Goal: Task Accomplishment & Management: Manage account settings

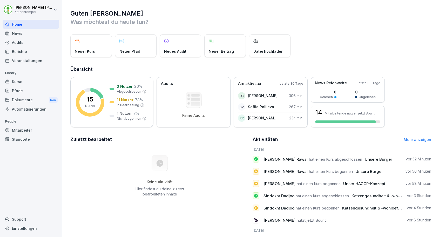
click at [42, 82] on div "Kurse" at bounding box center [31, 81] width 57 height 9
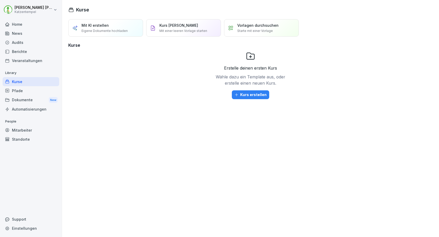
click at [41, 91] on div "Pfade" at bounding box center [31, 90] width 57 height 9
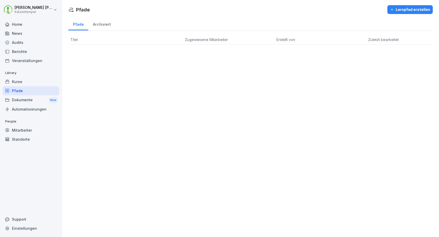
click at [33, 130] on div "Mitarbeiter" at bounding box center [31, 130] width 57 height 9
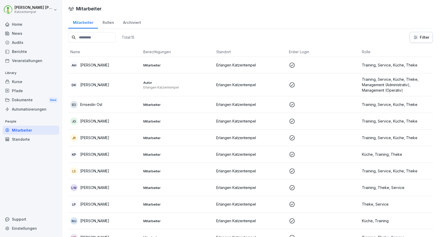
click at [130, 137] on div "JR Justin Rivera" at bounding box center [104, 137] width 69 height 7
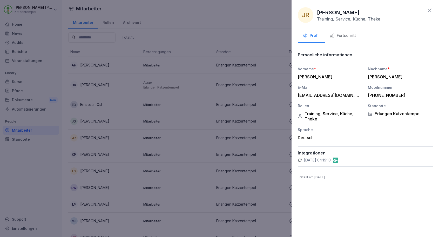
click at [348, 36] on div "Fortschritt" at bounding box center [343, 36] width 26 height 6
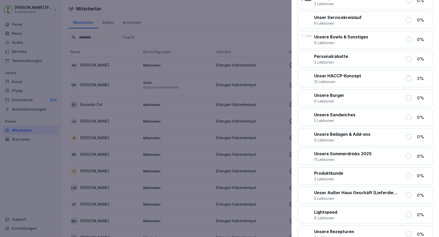
scroll to position [428, 0]
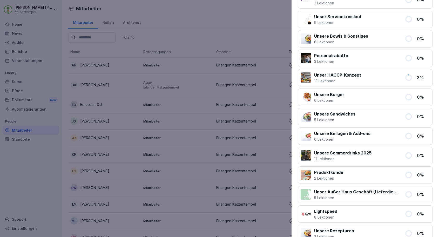
click at [350, 76] on p "Unser HACCP-Konzept" at bounding box center [337, 75] width 47 height 6
click at [409, 77] on icon at bounding box center [408, 77] width 5 height 5
click at [305, 80] on div at bounding box center [306, 77] width 10 height 10
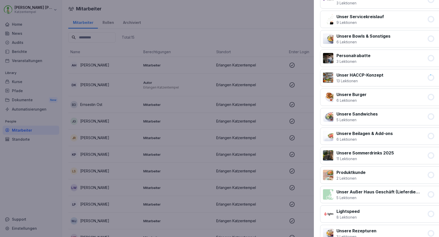
click at [193, 111] on div at bounding box center [219, 118] width 439 height 237
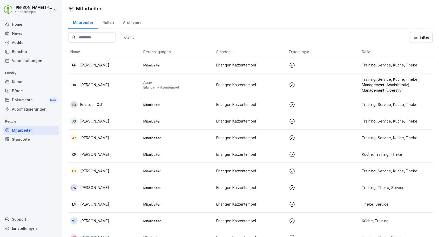
click at [41, 110] on div "Automatisierungen" at bounding box center [31, 109] width 57 height 9
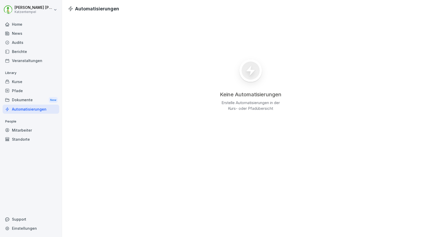
click at [21, 84] on div "Kurse" at bounding box center [31, 81] width 57 height 9
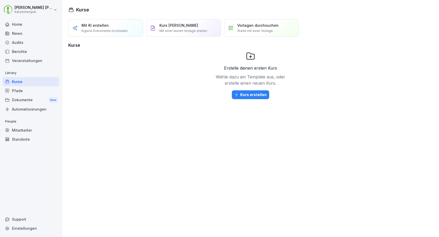
click at [20, 88] on div "Pfade" at bounding box center [31, 90] width 57 height 9
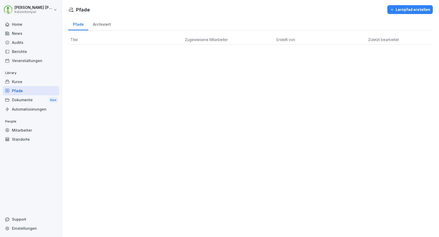
click at [23, 51] on div "Berichte" at bounding box center [31, 51] width 57 height 9
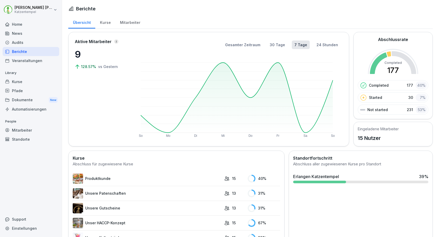
click at [22, 60] on div "Veranstaltungen" at bounding box center [31, 60] width 57 height 9
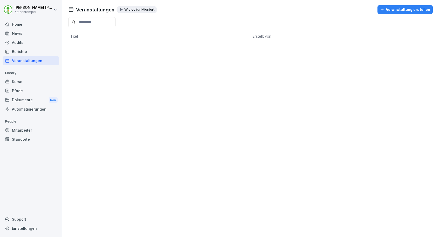
click at [23, 52] on div "Berichte" at bounding box center [31, 51] width 57 height 9
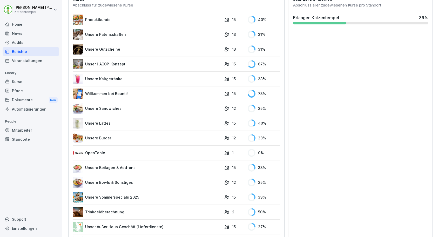
scroll to position [117, 0]
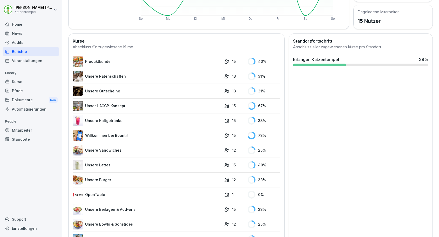
click at [124, 105] on link "Unser HACCP-Konzept" at bounding box center [147, 106] width 149 height 10
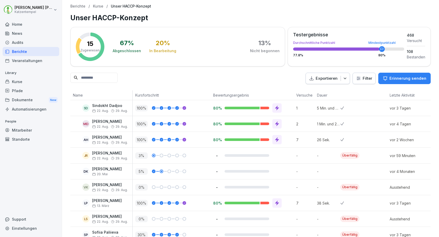
click at [402, 82] on button "Erinnerung senden" at bounding box center [405, 78] width 52 height 11
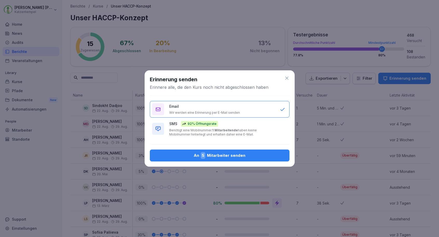
click at [258, 128] on div "SMS 92% Öffnungsrate Benötigt eine Mobilnummer. 1 Mitarbeitende haben keine Mob…" at bounding box center [221, 129] width 105 height 16
click at [256, 160] on button "An 5 Mitarbeiter senden" at bounding box center [220, 156] width 140 height 12
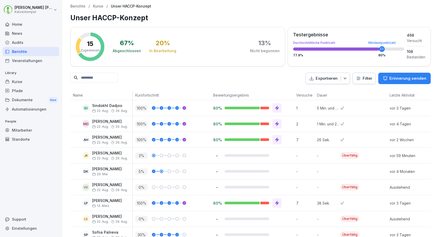
click at [108, 188] on div "Vinzenz Knabe 22. Aug. 29. Aug." at bounding box center [110, 187] width 36 height 9
click at [87, 187] on div "VK" at bounding box center [85, 187] width 7 height 7
click at [117, 187] on div "Vinzenz Knabe 22. Aug. 29. Aug." at bounding box center [110, 187] width 36 height 9
click at [116, 202] on div "LP Luise Popa 13. März" at bounding box center [103, 203] width 60 height 9
click at [30, 135] on div "Standorte" at bounding box center [31, 139] width 57 height 9
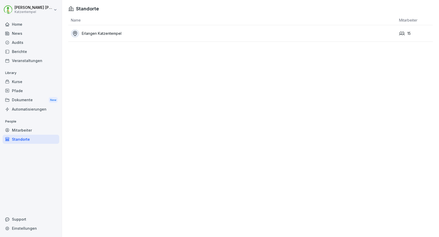
click at [28, 131] on div "Mitarbeiter" at bounding box center [31, 130] width 57 height 9
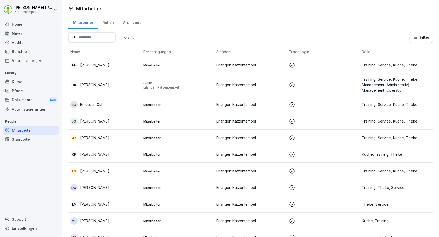
click at [104, 135] on div "JR Justin Rivera" at bounding box center [104, 137] width 69 height 7
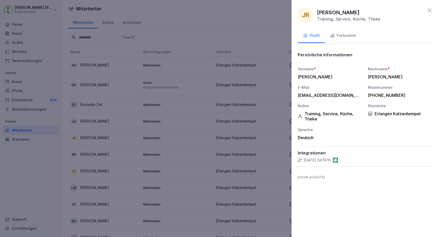
click at [347, 33] on div "Fortschritt" at bounding box center [343, 36] width 26 height 6
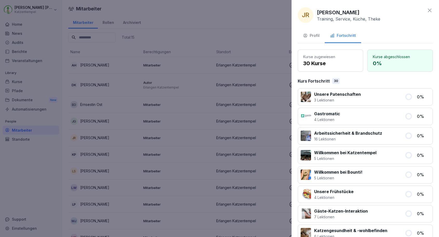
click at [332, 135] on p "Arbeitssicherheit & Brandschutz" at bounding box center [348, 133] width 68 height 6
click at [328, 148] on div "Willkommen bei Katzentempel 5 Lektionen 0 %" at bounding box center [365, 155] width 135 height 17
click at [22, 68] on div at bounding box center [219, 118] width 439 height 237
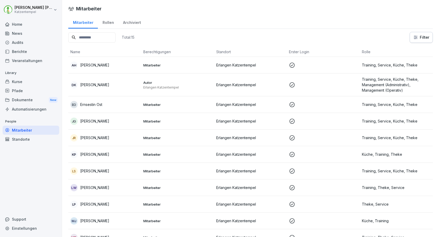
click at [24, 53] on div "Berichte" at bounding box center [31, 51] width 57 height 9
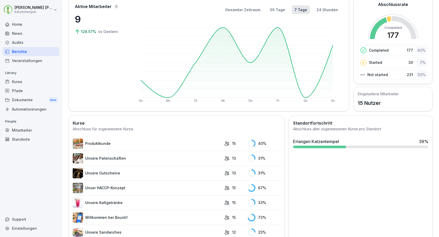
scroll to position [50, 0]
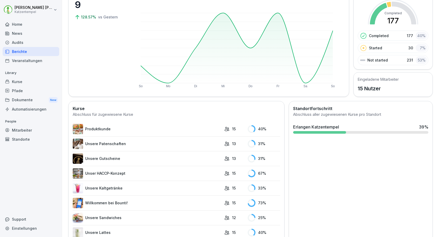
click at [226, 173] on icon at bounding box center [227, 174] width 4 height 4
click at [104, 171] on link "Unser HACCP-Konzept" at bounding box center [147, 173] width 149 height 10
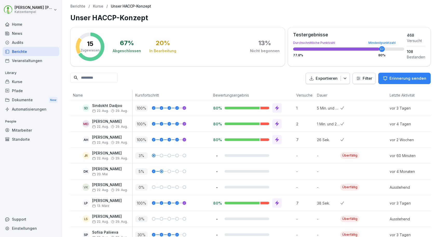
click at [22, 92] on div "Pfade" at bounding box center [31, 90] width 57 height 9
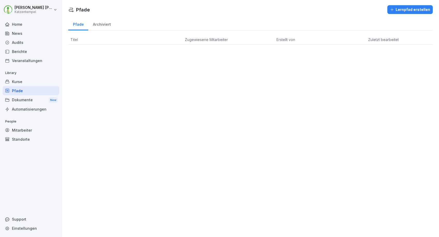
click at [20, 82] on div "Kurse" at bounding box center [31, 81] width 57 height 9
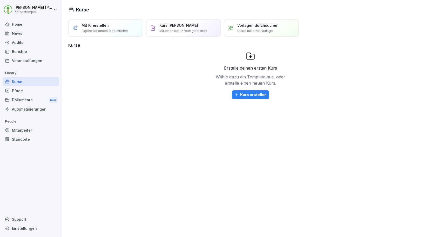
click at [19, 62] on div "Veranstaltungen" at bounding box center [31, 60] width 57 height 9
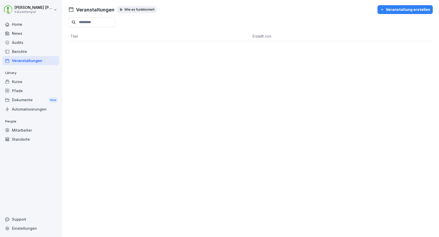
click at [19, 54] on div "Berichte" at bounding box center [31, 51] width 57 height 9
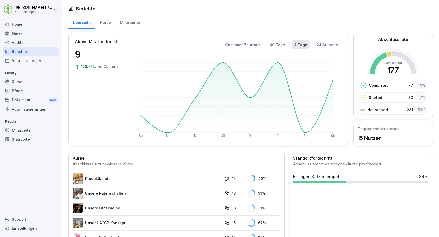
click at [20, 45] on div "Audits" at bounding box center [31, 42] width 57 height 9
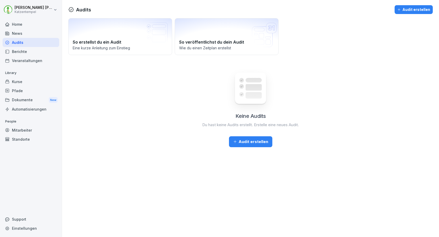
click at [20, 35] on div "News" at bounding box center [31, 33] width 57 height 9
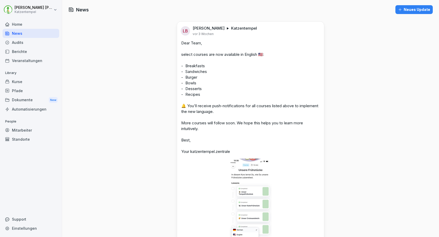
click at [21, 23] on div "Home" at bounding box center [31, 24] width 57 height 9
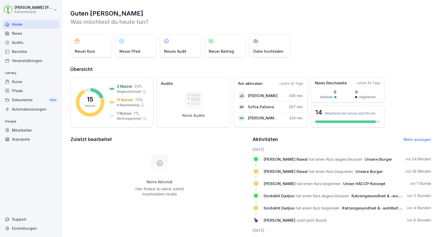
click at [21, 98] on div "Dokumente New" at bounding box center [31, 100] width 57 height 10
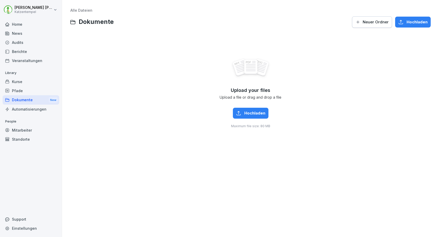
click at [22, 111] on div "Automatisierungen" at bounding box center [31, 109] width 57 height 9
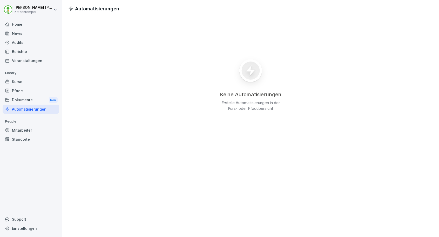
click at [17, 88] on div "Pfade" at bounding box center [31, 90] width 57 height 9
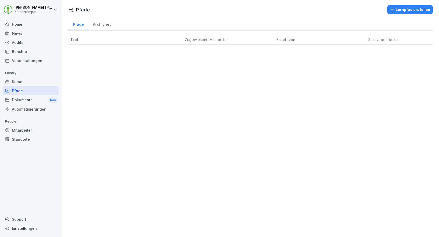
click at [18, 83] on div "Kurse" at bounding box center [31, 81] width 57 height 9
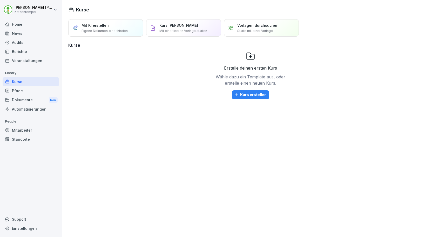
click at [20, 132] on div "Mitarbeiter" at bounding box center [31, 130] width 57 height 9
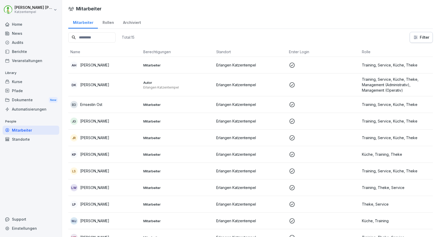
click at [89, 138] on p "[PERSON_NAME]" at bounding box center [94, 137] width 29 height 5
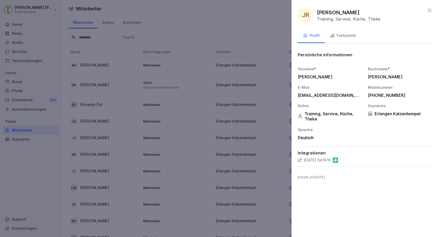
click at [339, 36] on div "Fortschritt" at bounding box center [343, 36] width 26 height 6
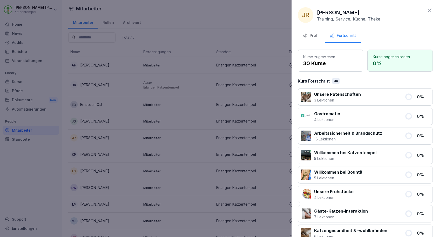
click at [325, 118] on p "4 Lektionen" at bounding box center [327, 119] width 26 height 5
click at [325, 115] on p "Gastromatic" at bounding box center [327, 114] width 26 height 6
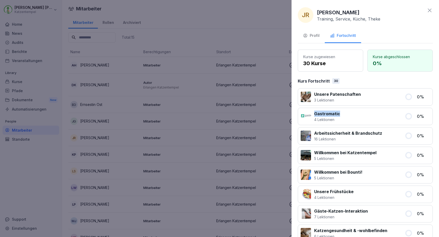
click at [325, 115] on p "Gastromatic" at bounding box center [327, 114] width 26 height 6
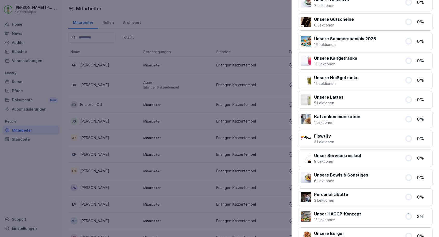
scroll to position [313, 0]
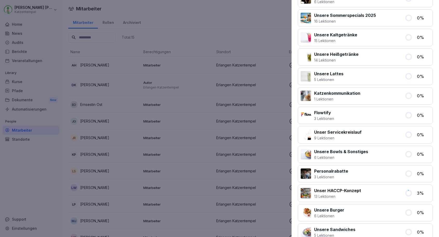
click at [345, 138] on p "9 Lektionen" at bounding box center [338, 137] width 48 height 5
click at [278, 138] on div at bounding box center [219, 118] width 439 height 237
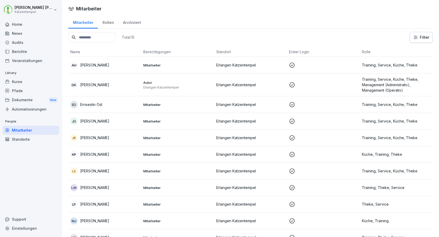
click at [110, 24] on div "Rollen" at bounding box center [108, 21] width 21 height 13
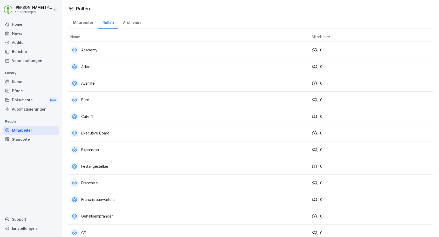
click at [29, 108] on div "Automatisierungen" at bounding box center [31, 109] width 57 height 9
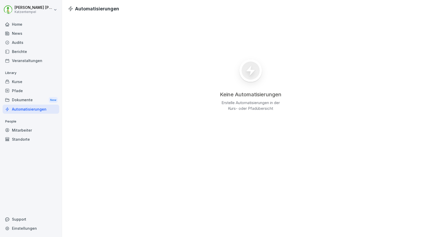
click at [24, 93] on div "Pfade" at bounding box center [31, 90] width 57 height 9
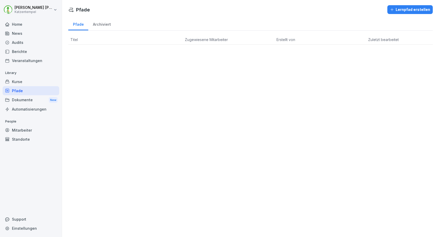
click at [21, 85] on div "Kurse" at bounding box center [31, 81] width 57 height 9
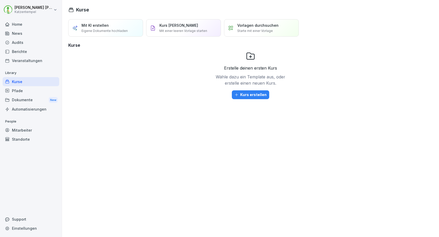
click at [19, 62] on div "Veranstaltungen" at bounding box center [31, 60] width 57 height 9
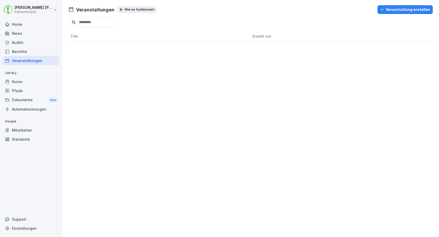
click at [20, 52] on div "Berichte" at bounding box center [31, 51] width 57 height 9
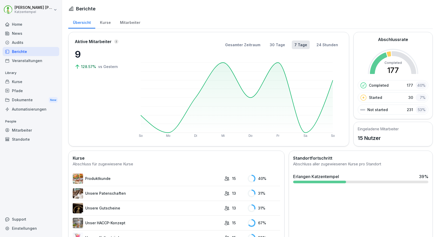
scroll to position [45, 0]
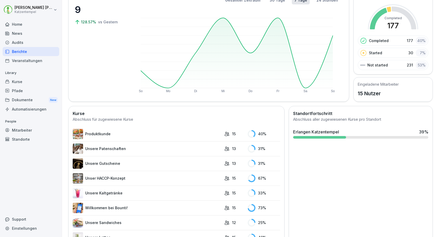
click at [259, 178] on div "67 %" at bounding box center [264, 179] width 32 height 8
click at [229, 179] on div "15" at bounding box center [235, 178] width 21 height 5
click at [222, 178] on td "15" at bounding box center [233, 178] width 23 height 15
click at [110, 176] on link "Unser HACCP-Konzept" at bounding box center [147, 178] width 149 height 10
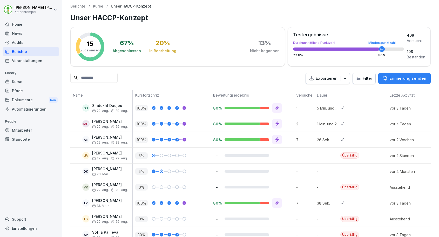
click at [100, 168] on p "[PERSON_NAME]" at bounding box center [107, 169] width 30 height 4
click at [102, 145] on div "AH Anna Hoffmann-Herbszt 22. Aug. 29. Aug." at bounding box center [101, 140] width 62 height 16
click at [384, 109] on div at bounding box center [375, 108] width 23 height 16
click at [388, 143] on div "vor 2 Wochen" at bounding box center [406, 140] width 39 height 16
click at [383, 164] on div at bounding box center [375, 172] width 23 height 16
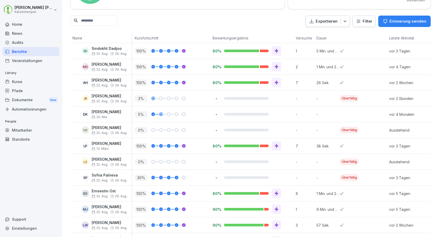
scroll to position [58, 0]
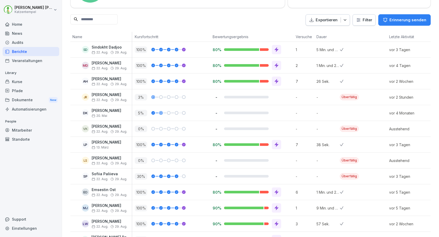
click at [322, 114] on p "-" at bounding box center [328, 112] width 23 height 5
click at [114, 98] on icon at bounding box center [112, 100] width 4 height 4
click at [113, 100] on icon at bounding box center [112, 100] width 4 height 4
click at [144, 99] on p "3 %" at bounding box center [141, 97] width 12 height 6
click at [153, 97] on div at bounding box center [154, 97] width 2 height 2
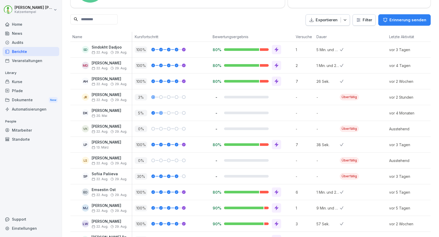
click at [153, 97] on div at bounding box center [154, 97] width 2 height 2
click at [91, 95] on div "JR Justin Rivera 22. Aug. 29. Aug." at bounding box center [102, 97] width 60 height 9
click at [88, 97] on div "JR" at bounding box center [85, 97] width 7 height 7
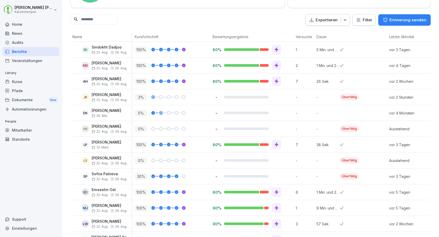
click at [102, 96] on p "[PERSON_NAME]" at bounding box center [110, 95] width 36 height 4
click at [32, 106] on div "Automatisierungen" at bounding box center [31, 109] width 57 height 9
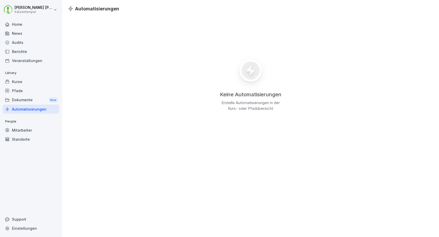
click at [26, 129] on div "Mitarbeiter" at bounding box center [31, 130] width 57 height 9
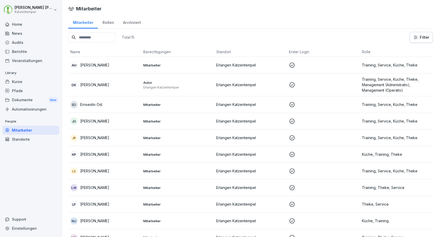
click at [27, 139] on div "Standorte" at bounding box center [31, 139] width 57 height 9
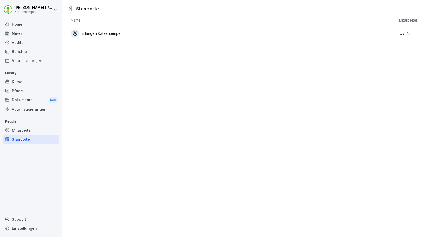
click at [27, 220] on div "Support" at bounding box center [31, 219] width 57 height 9
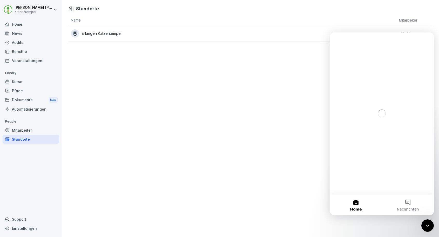
click at [32, 83] on div "Kurse" at bounding box center [31, 81] width 57 height 9
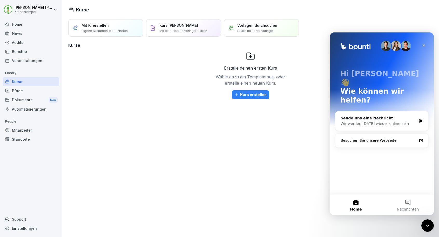
click at [32, 83] on div "Kurse" at bounding box center [31, 81] width 57 height 9
click at [30, 63] on div "Veranstaltungen" at bounding box center [31, 60] width 57 height 9
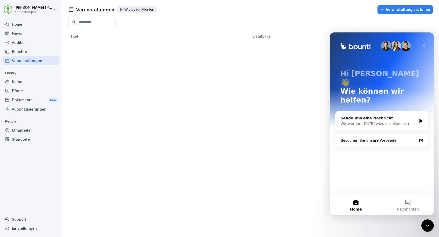
click at [23, 51] on div "Berichte" at bounding box center [31, 51] width 57 height 9
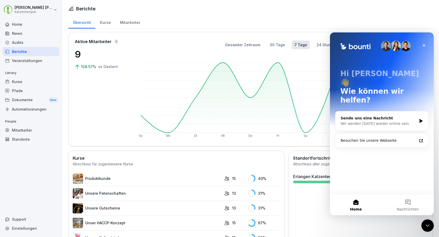
click at [126, 19] on div "Mitarbeiter" at bounding box center [130, 21] width 30 height 13
click at [126, 21] on div "Mitarbeiter" at bounding box center [130, 21] width 30 height 13
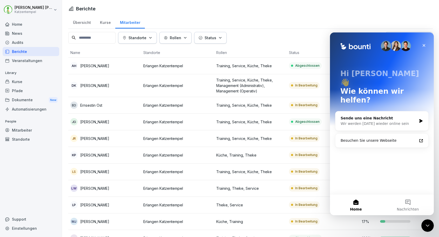
click at [94, 137] on p "[PERSON_NAME]" at bounding box center [94, 138] width 29 height 5
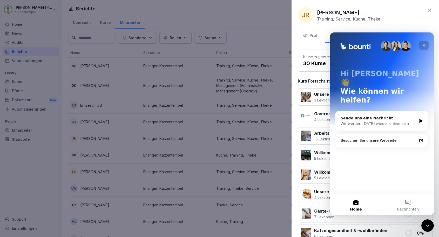
click at [426, 45] on icon "Schließen" at bounding box center [424, 45] width 4 height 4
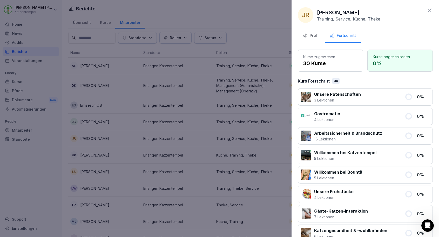
click at [411, 132] on icon at bounding box center [409, 136] width 8 height 8
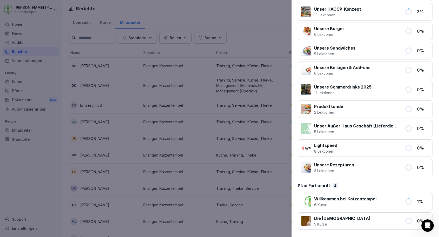
scroll to position [494, 0]
click at [234, 145] on div at bounding box center [219, 118] width 439 height 237
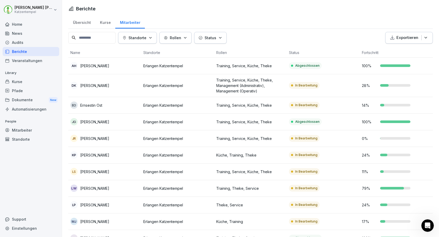
click at [107, 24] on div "Kurse" at bounding box center [105, 21] width 20 height 13
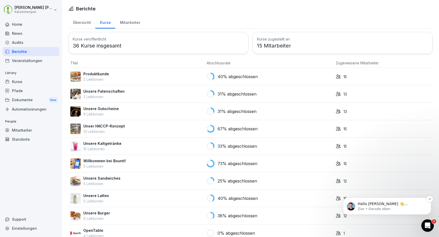
click at [381, 208] on p "Ziar • Gerade eben" at bounding box center [391, 209] width 67 height 5
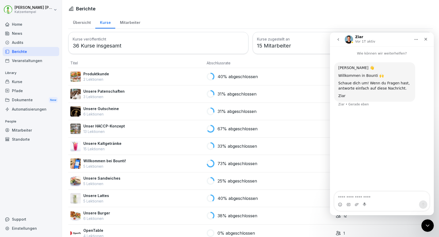
click at [386, 200] on textarea "Nachricht senden..." at bounding box center [382, 196] width 95 height 9
click at [112, 159] on p "Willkommen bei Bounti!" at bounding box center [104, 160] width 43 height 5
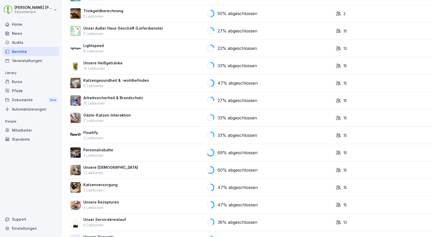
scroll to position [311, 0]
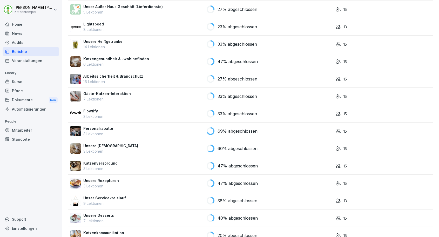
click at [107, 115] on div "Flowtify 3 Lektionen" at bounding box center [136, 113] width 132 height 11
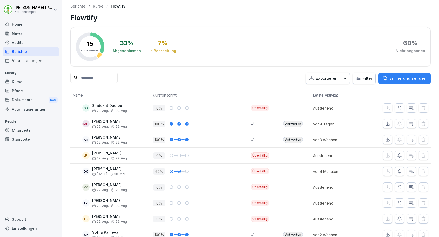
click at [407, 80] on p "Erinnerung senden" at bounding box center [408, 79] width 37 height 6
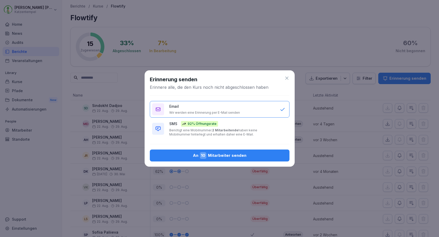
click at [265, 130] on p "Benötigt eine Mobilnummer. 2 Mitarbeitende haben keine Mobilnummer hinterlegt u…" at bounding box center [221, 132] width 105 height 8
click at [251, 155] on div "An 10 Mitarbeiter senden" at bounding box center [219, 155] width 131 height 7
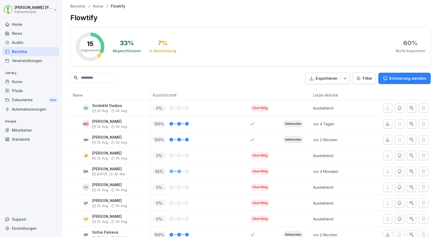
click at [95, 7] on p "Kurse" at bounding box center [98, 6] width 10 height 4
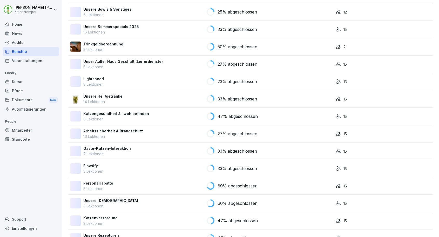
scroll to position [339, 0]
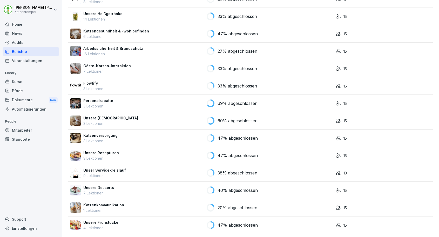
click at [326, 139] on div "47% abgeschlossen" at bounding box center [269, 138] width 125 height 8
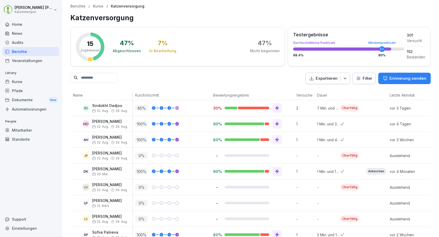
click at [398, 77] on p "Erinnerung senden" at bounding box center [408, 79] width 37 height 6
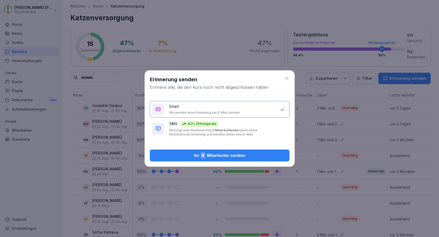
click at [276, 128] on button "SMS 92% Öffnungsrate Benötigt eine Mobilnummer. 2 Mitarbeitende haben keine Mob…" at bounding box center [220, 129] width 140 height 20
click at [252, 154] on div "An 8 Mitarbeiter senden" at bounding box center [219, 155] width 131 height 7
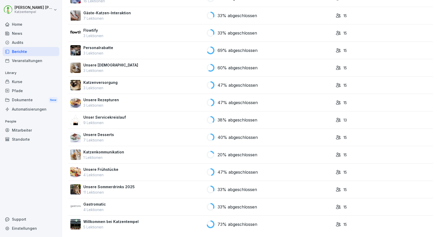
scroll to position [392, 0]
click at [178, 117] on div "Unser Servicekreislauf 9 Lektionen" at bounding box center [136, 120] width 132 height 11
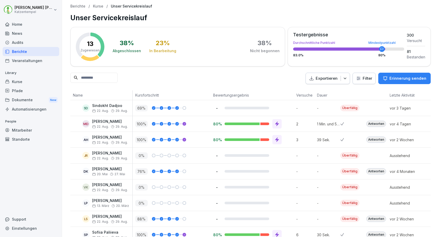
click at [404, 78] on p "Erinnerung senden" at bounding box center [408, 79] width 37 height 6
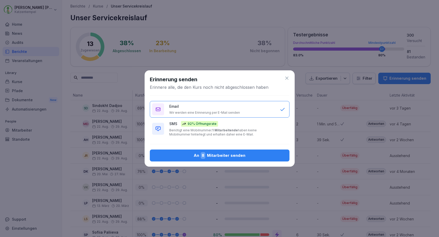
click at [261, 132] on p "Benötigt eine Mobilnummer. 1 Mitarbeitende haben keine Mobilnummer hinterlegt u…" at bounding box center [221, 132] width 105 height 8
click at [253, 153] on div "An 8 Mitarbeiter senden" at bounding box center [219, 155] width 131 height 7
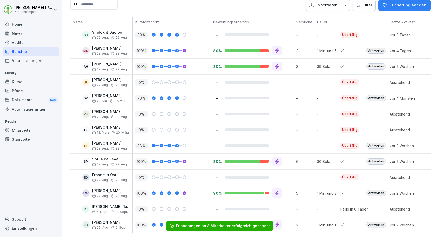
scroll to position [73, 0]
